Goal: Information Seeking & Learning: Learn about a topic

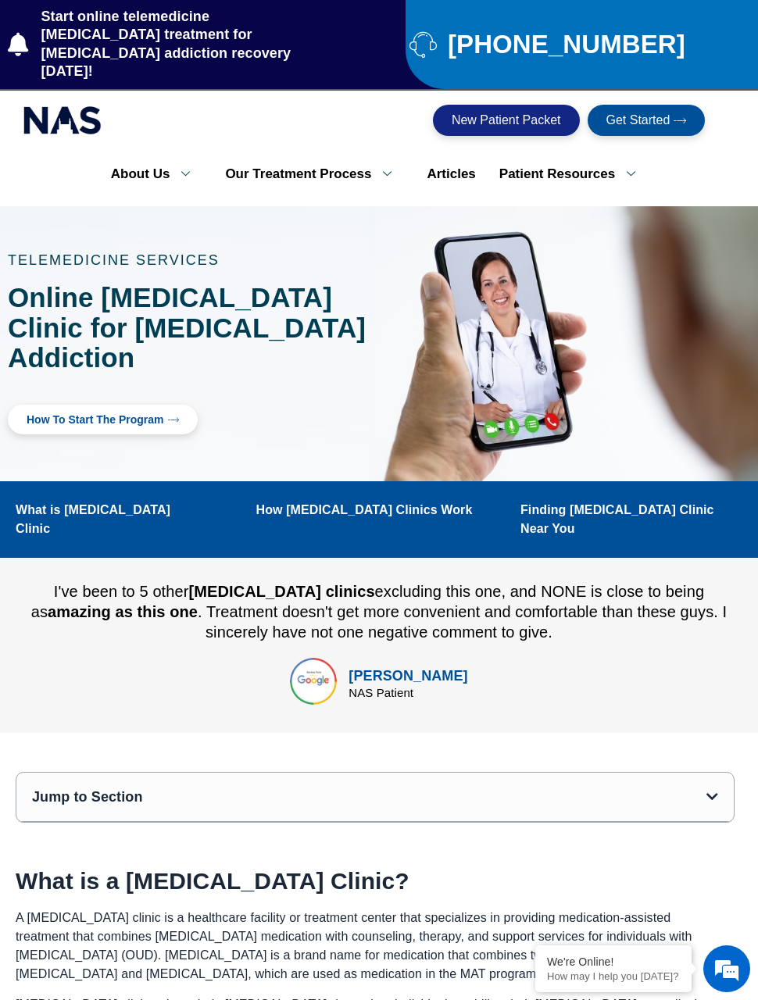
click at [41, 405] on link "How to Start the program" at bounding box center [103, 420] width 190 height 30
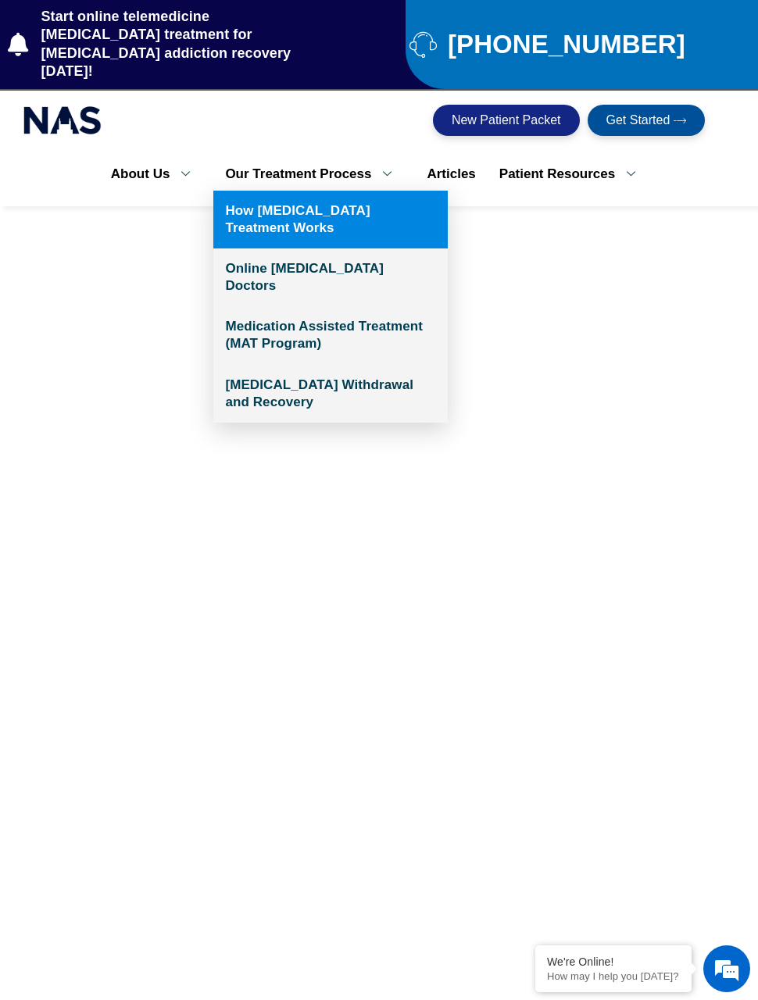
click at [265, 191] on link "How [MEDICAL_DATA] Treatment Works" at bounding box center [330, 220] width 234 height 58
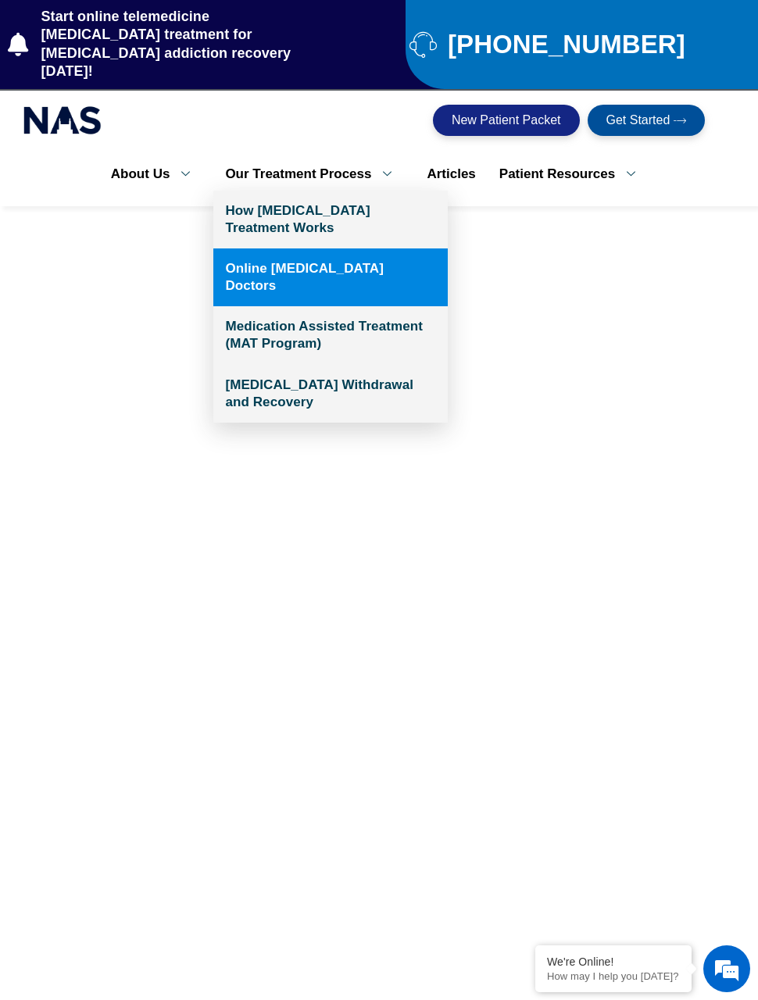
click at [262, 248] on link "Online [MEDICAL_DATA] Doctors" at bounding box center [330, 277] width 234 height 58
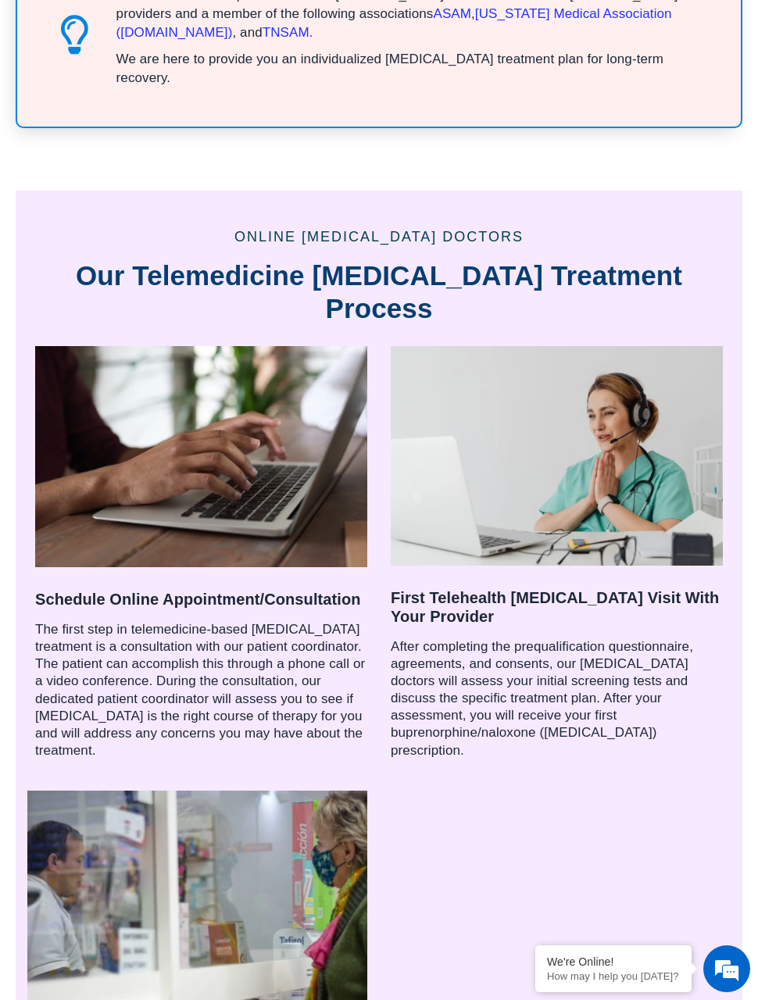
scroll to position [1301, 0]
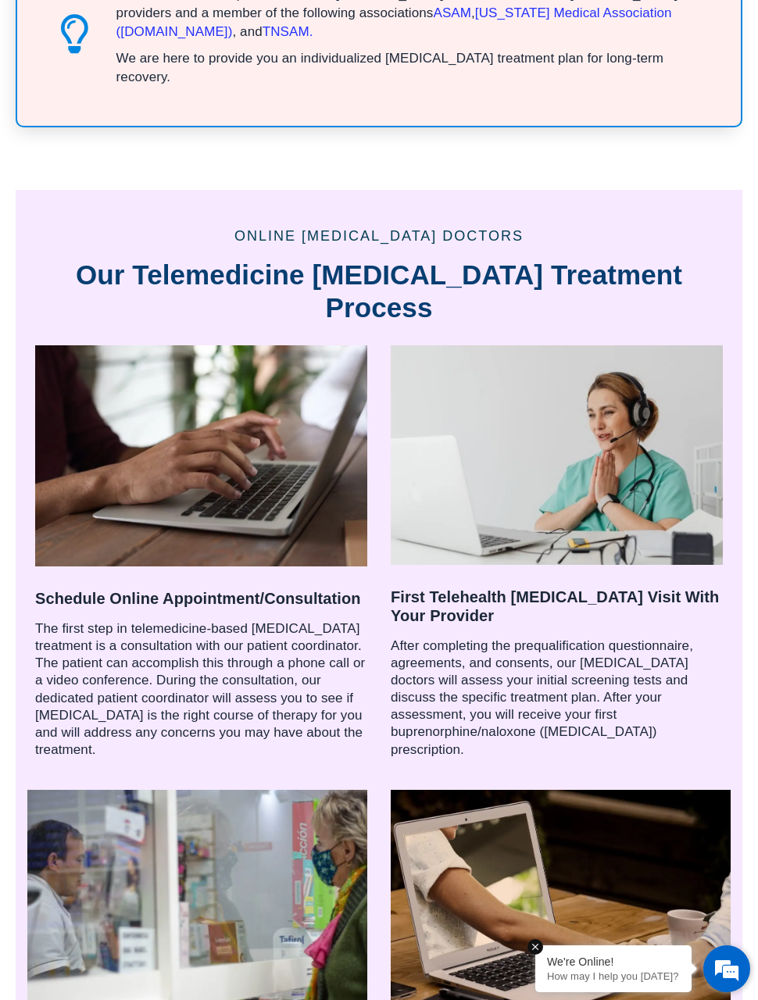
click at [681, 992] on div "We're Online! How may I help you [DATE]?" at bounding box center [613, 968] width 156 height 47
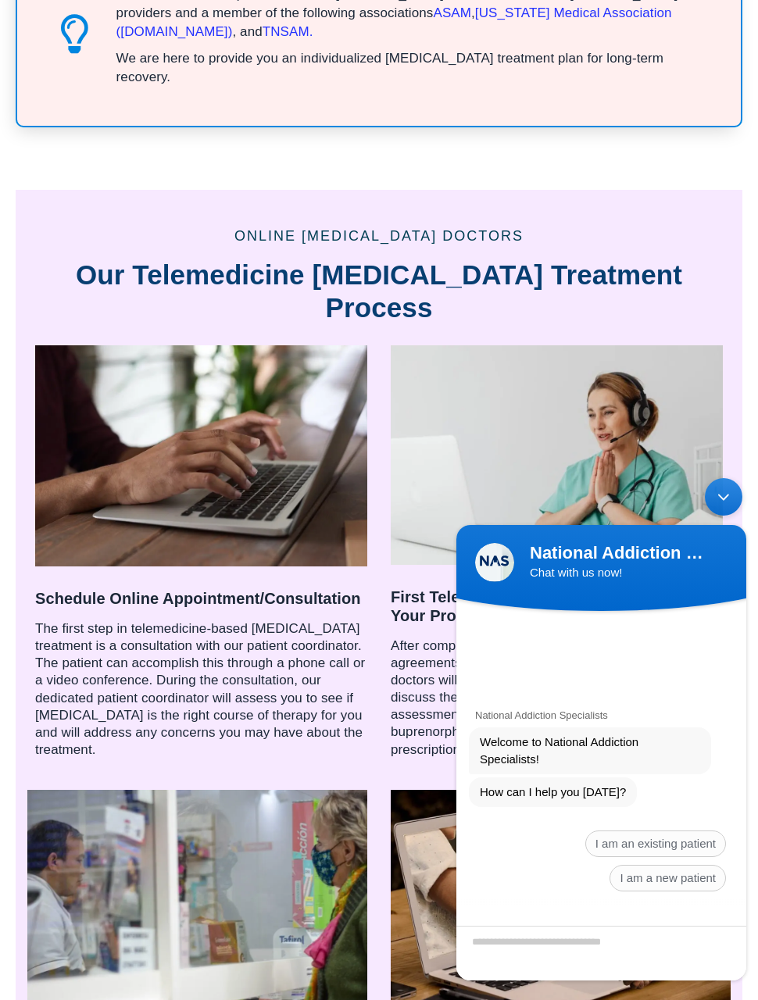
click at [726, 497] on div "Minimize live chat window" at bounding box center [722, 496] width 37 height 37
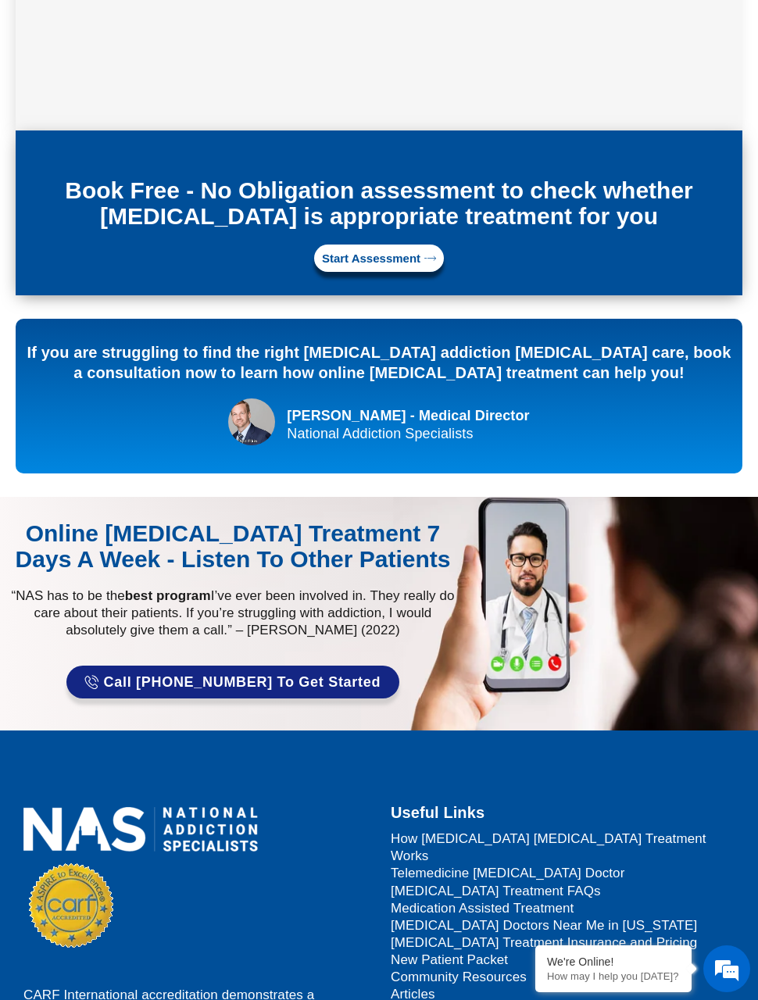
scroll to position [4244, 0]
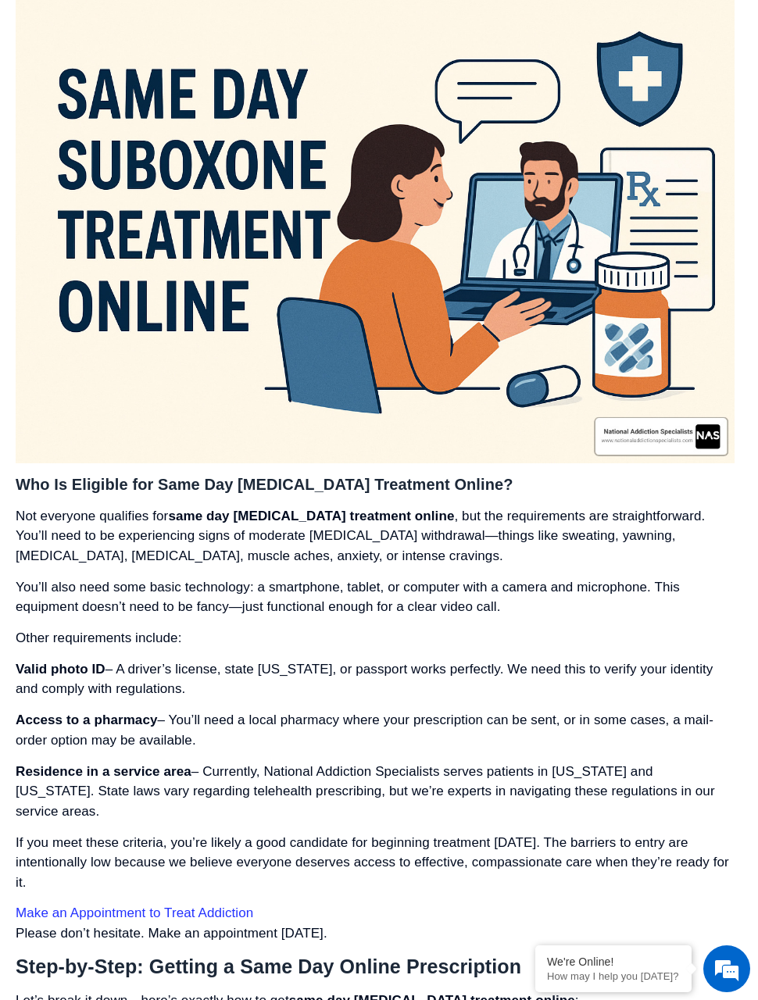
scroll to position [2871, 0]
